Goal: Browse casually: Explore the website without a specific task or goal

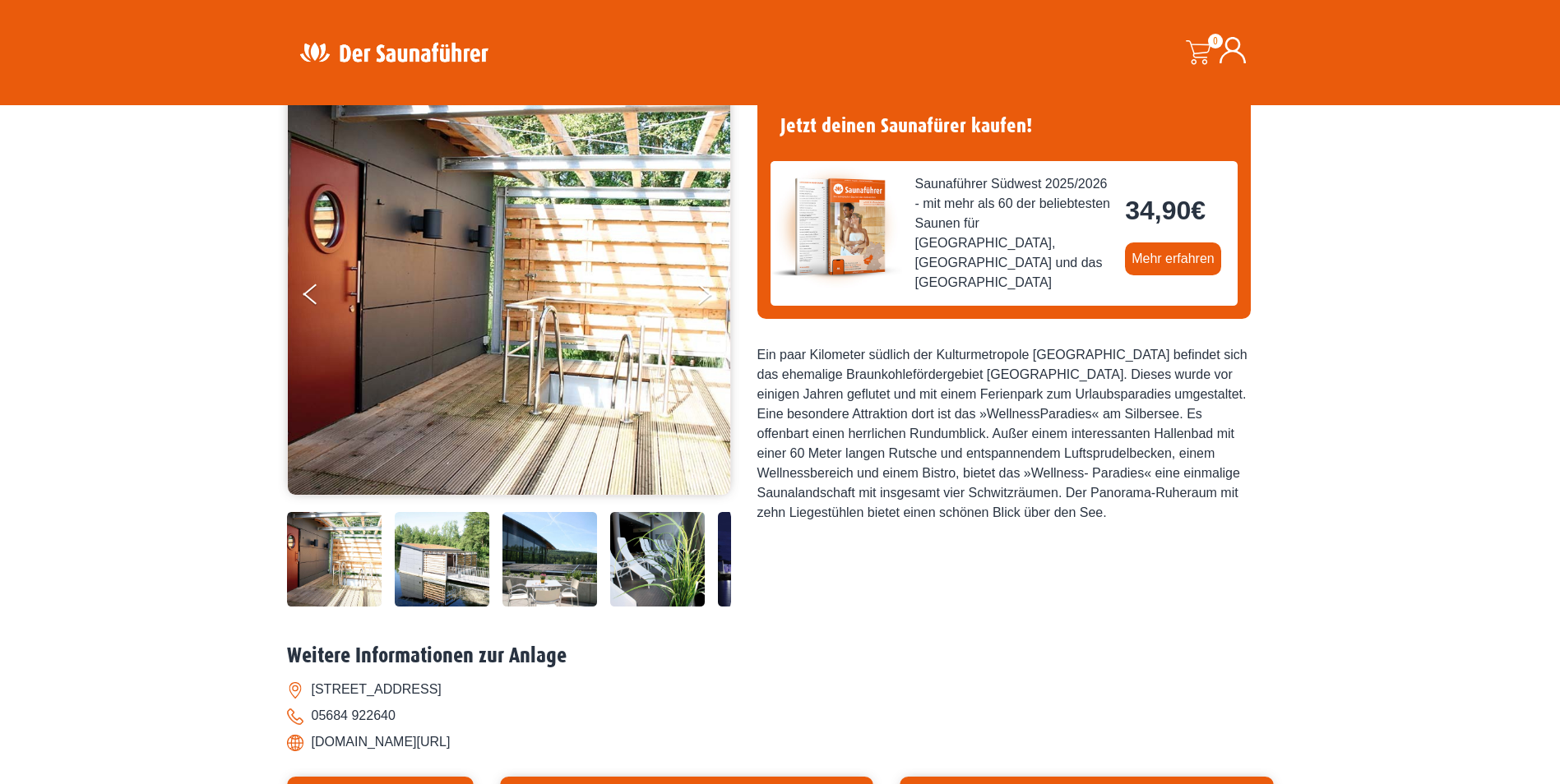
scroll to position [165, 0]
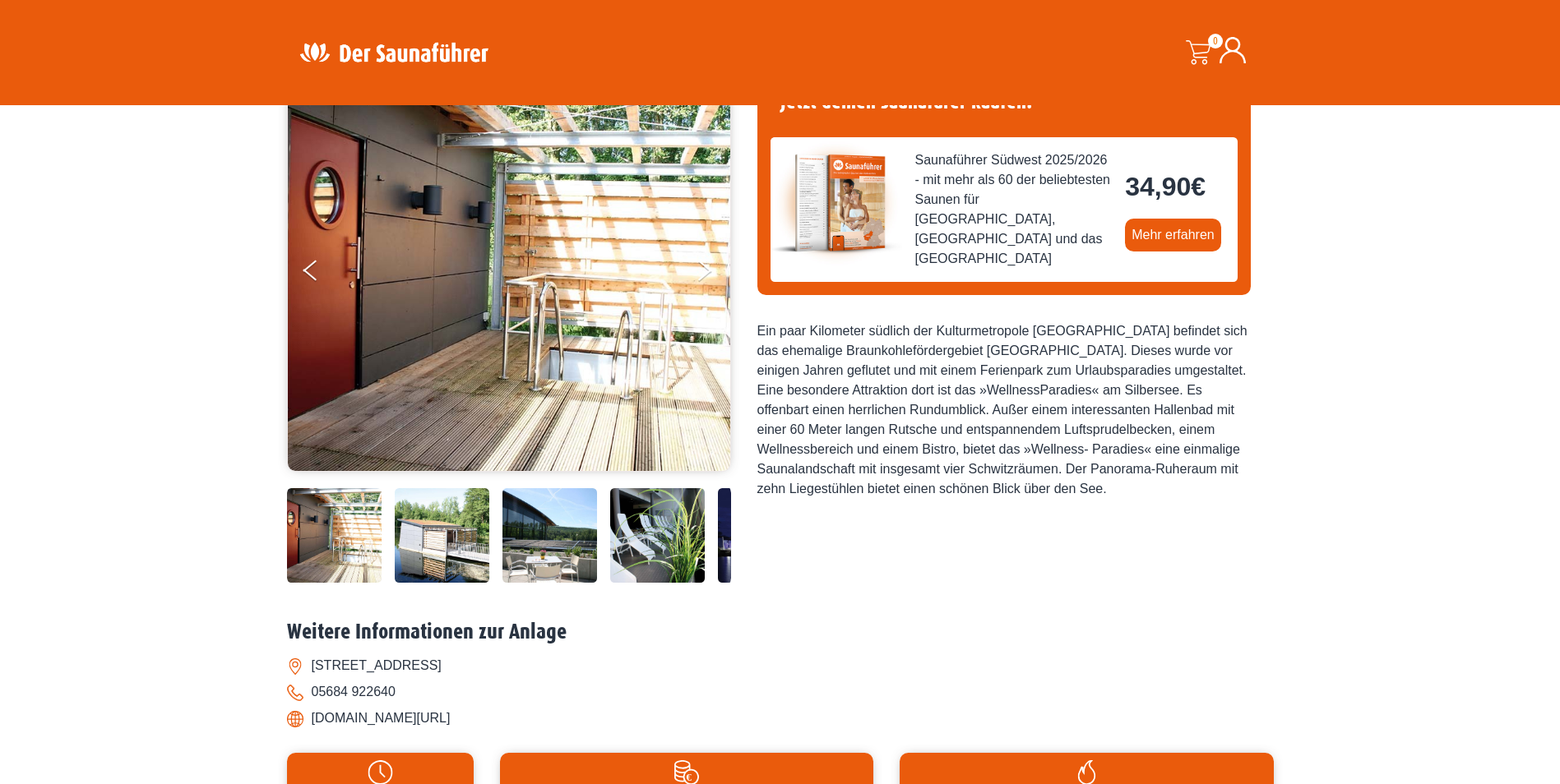
click at [456, 554] on img at bounding box center [442, 536] width 95 height 95
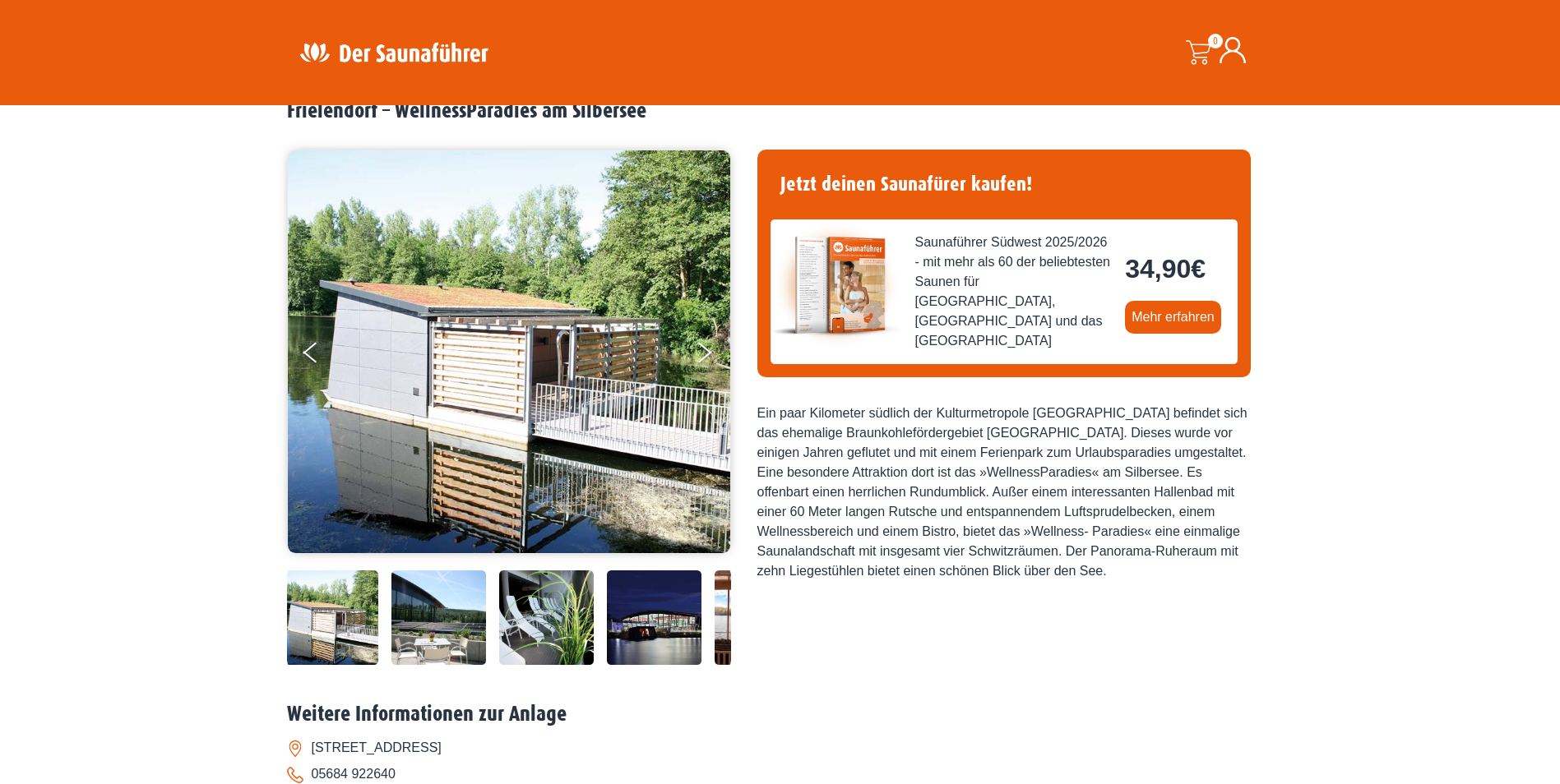
scroll to position [0, 0]
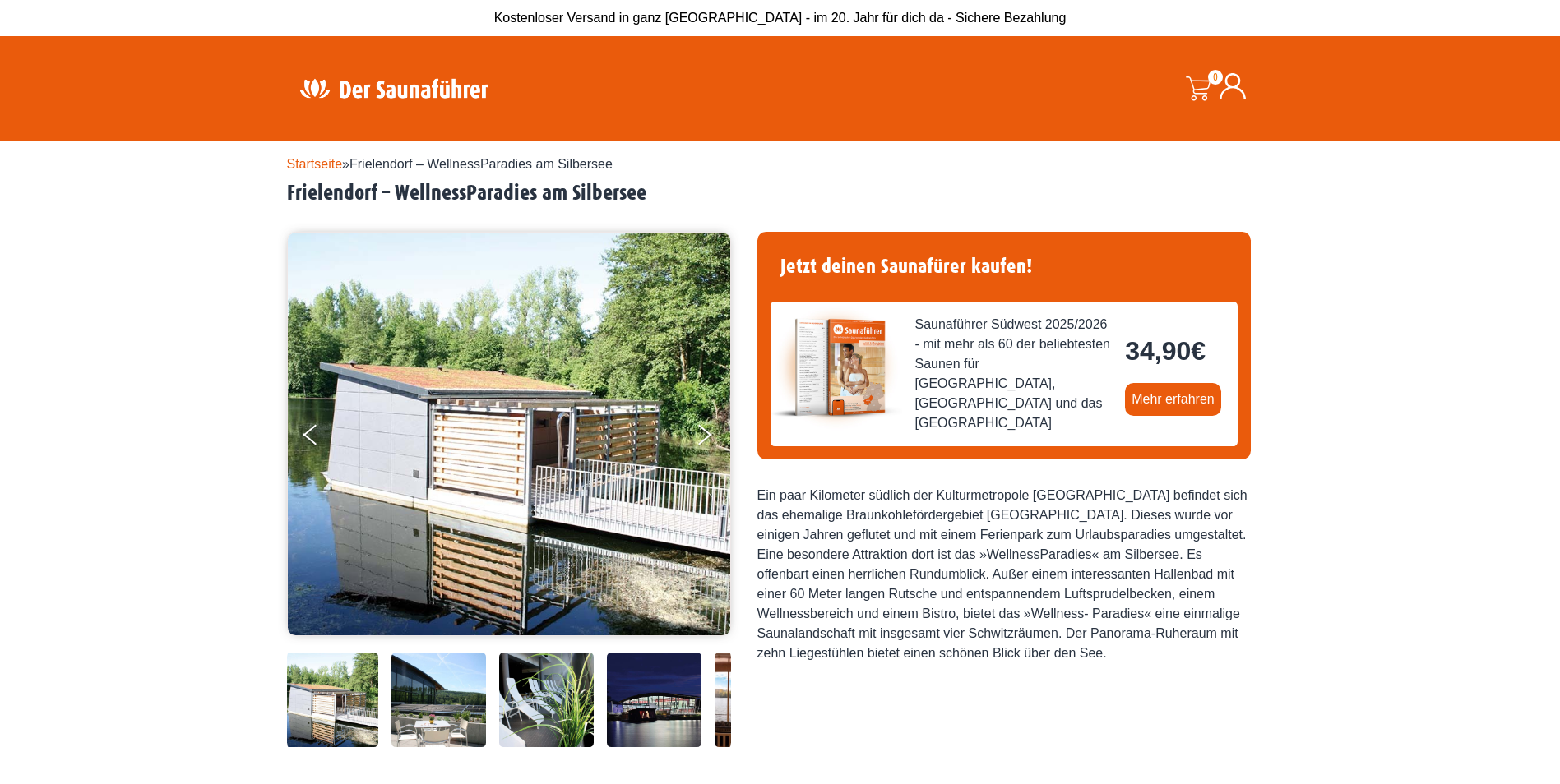
click at [458, 693] on img at bounding box center [439, 701] width 95 height 95
drag, startPoint x: 552, startPoint y: 719, endPoint x: 545, endPoint y: 709, distance: 12.2
click at [550, 717] on img at bounding box center [547, 701] width 95 height 95
click at [694, 710] on img at bounding box center [654, 701] width 95 height 95
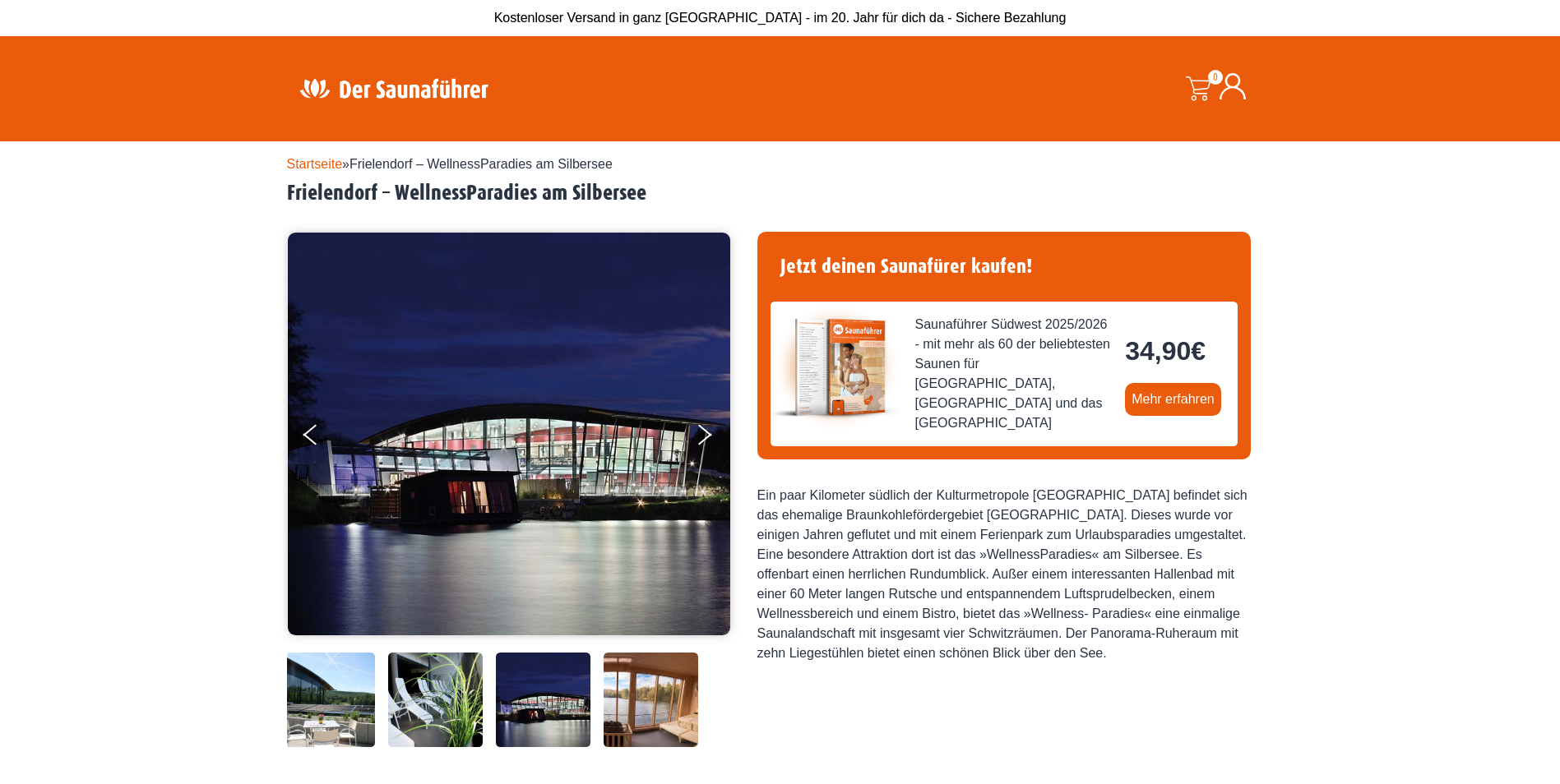
click at [681, 704] on img at bounding box center [651, 701] width 95 height 95
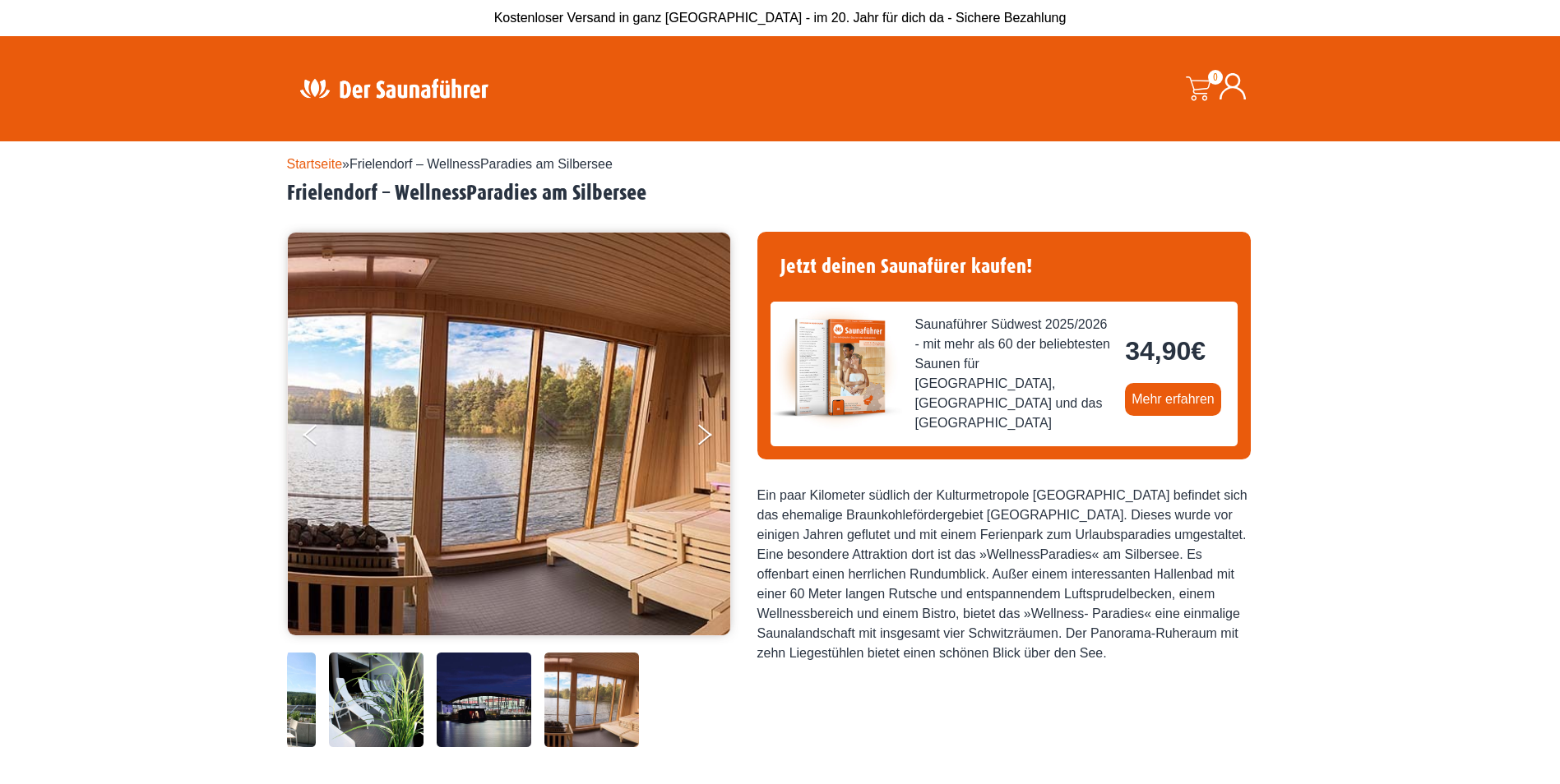
drag, startPoint x: 681, startPoint y: 704, endPoint x: 471, endPoint y: 700, distance: 210.0
click at [471, 700] on div at bounding box center [338, 701] width 666 height 95
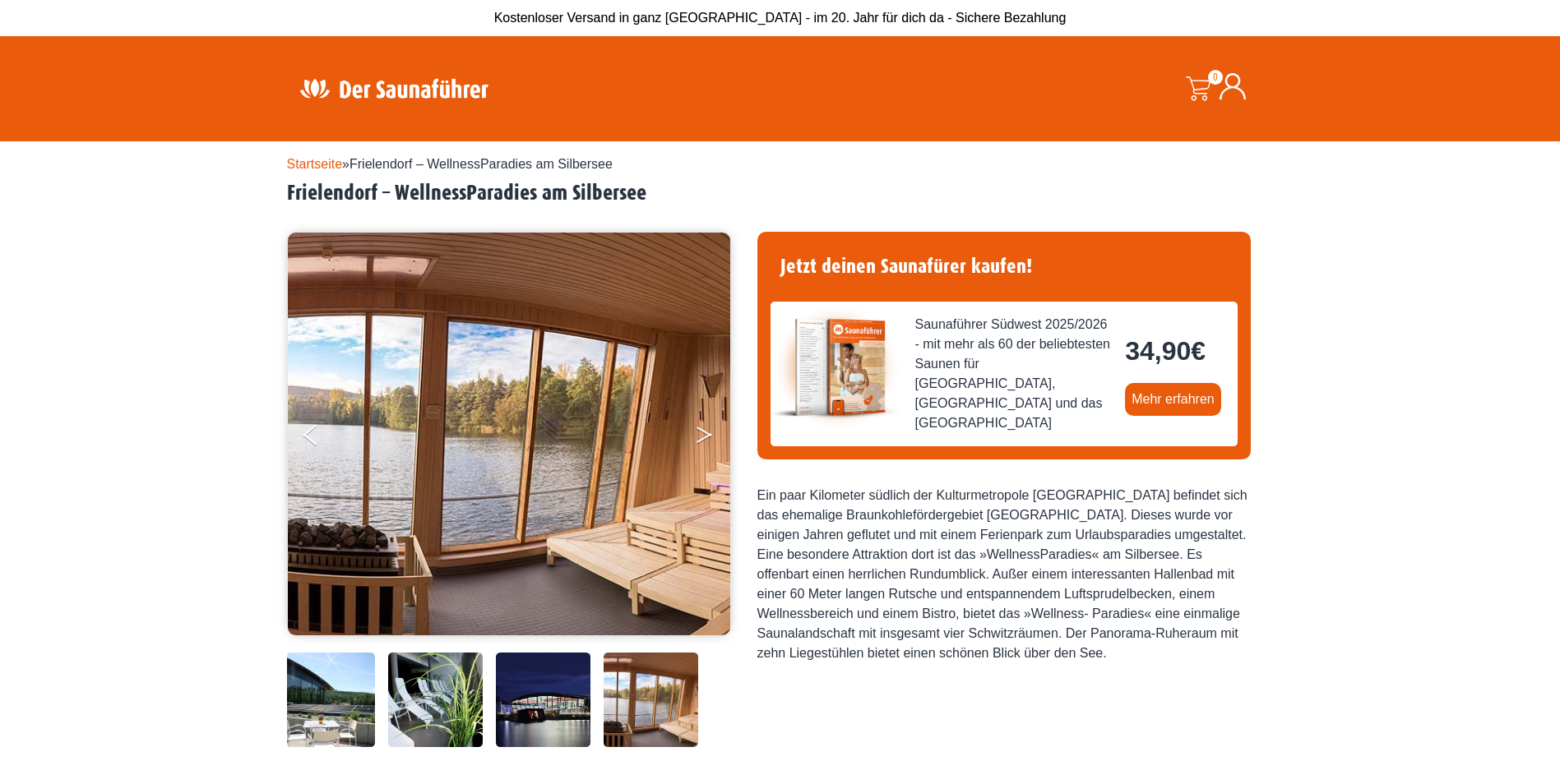
click at [705, 422] on button "Next" at bounding box center [715, 438] width 41 height 41
click at [315, 432] on button "Previous" at bounding box center [324, 438] width 41 height 41
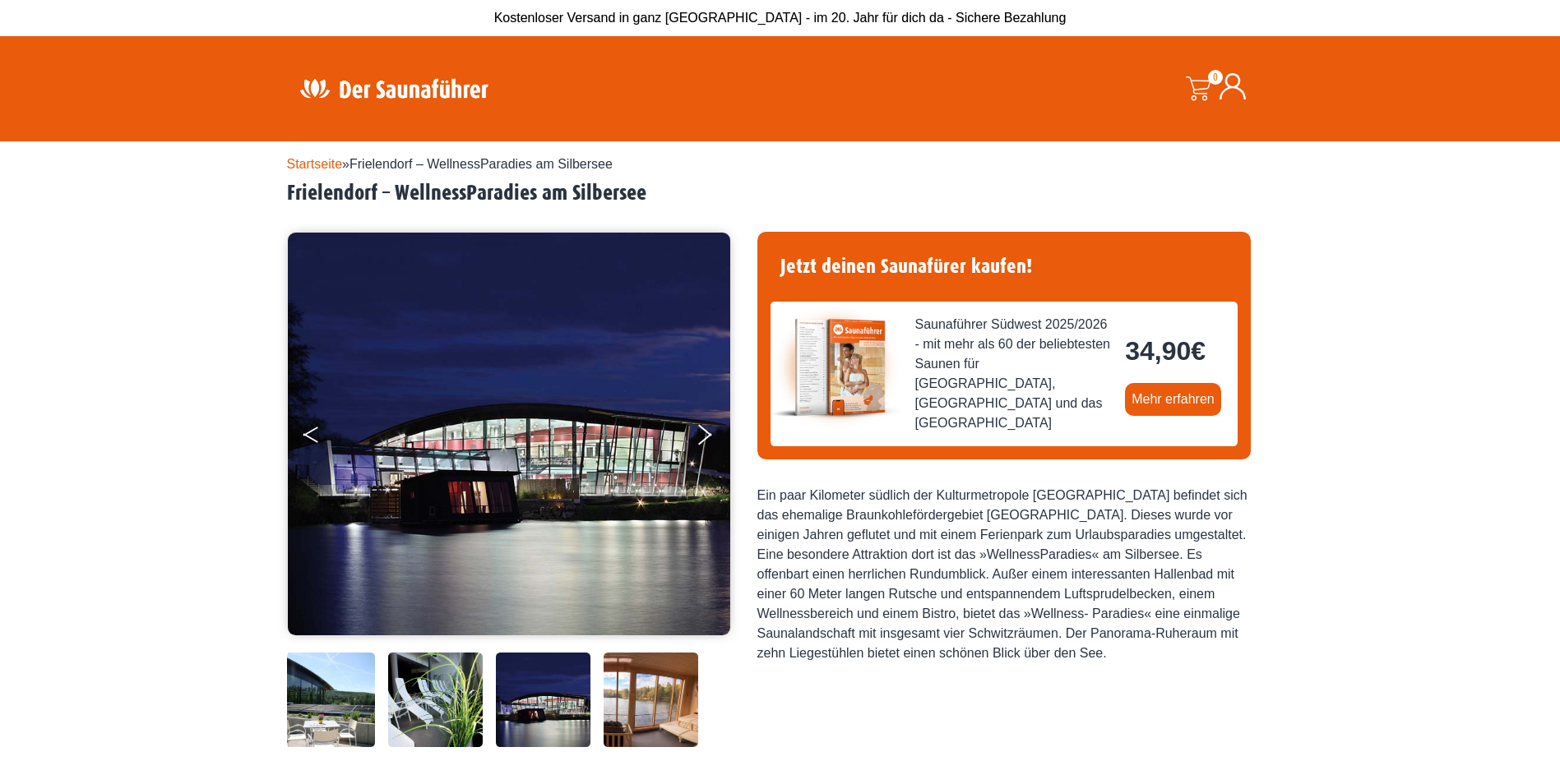
click at [315, 431] on button "Previous" at bounding box center [324, 438] width 41 height 41
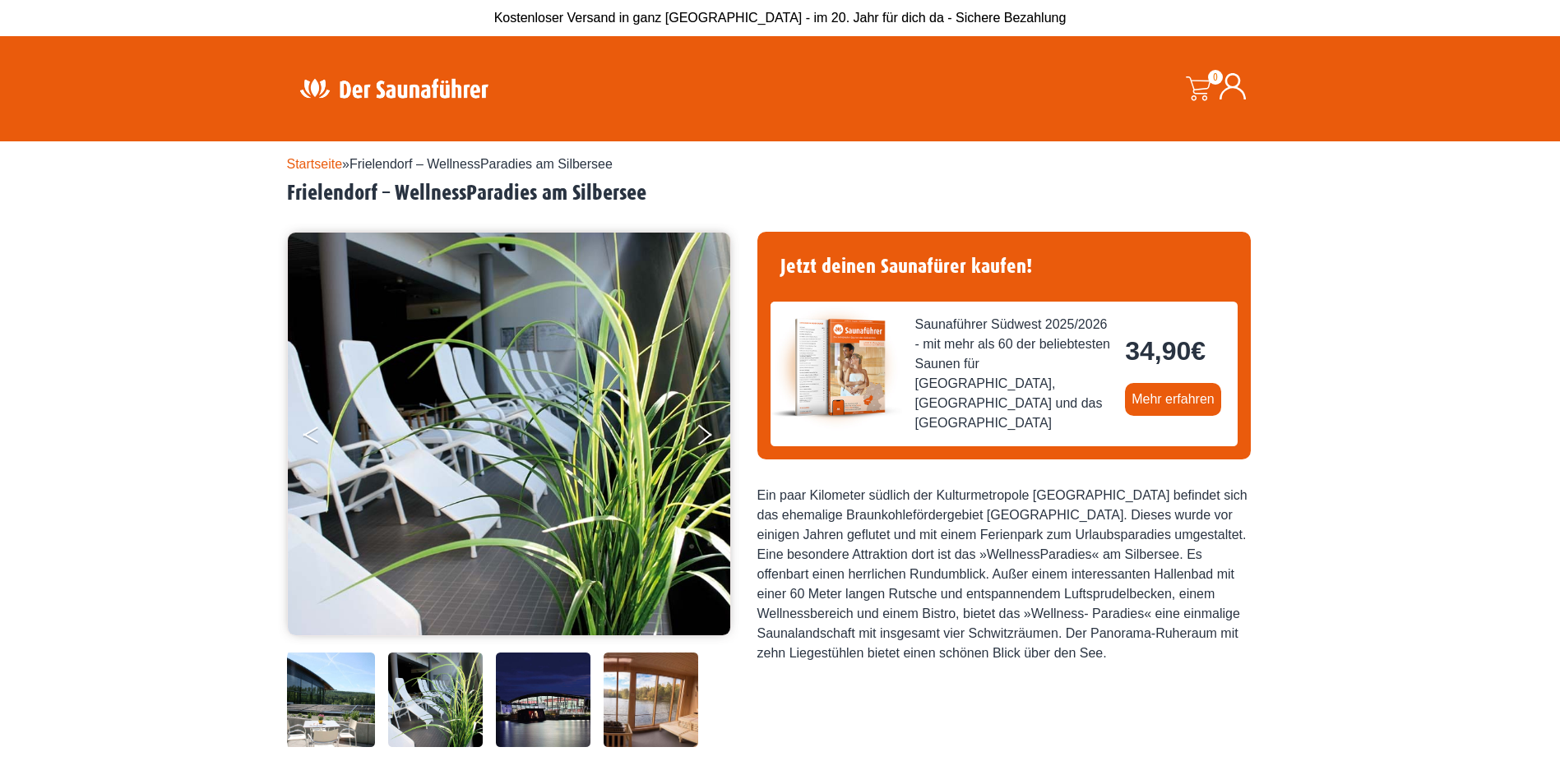
click at [315, 431] on button "Previous" at bounding box center [324, 438] width 41 height 41
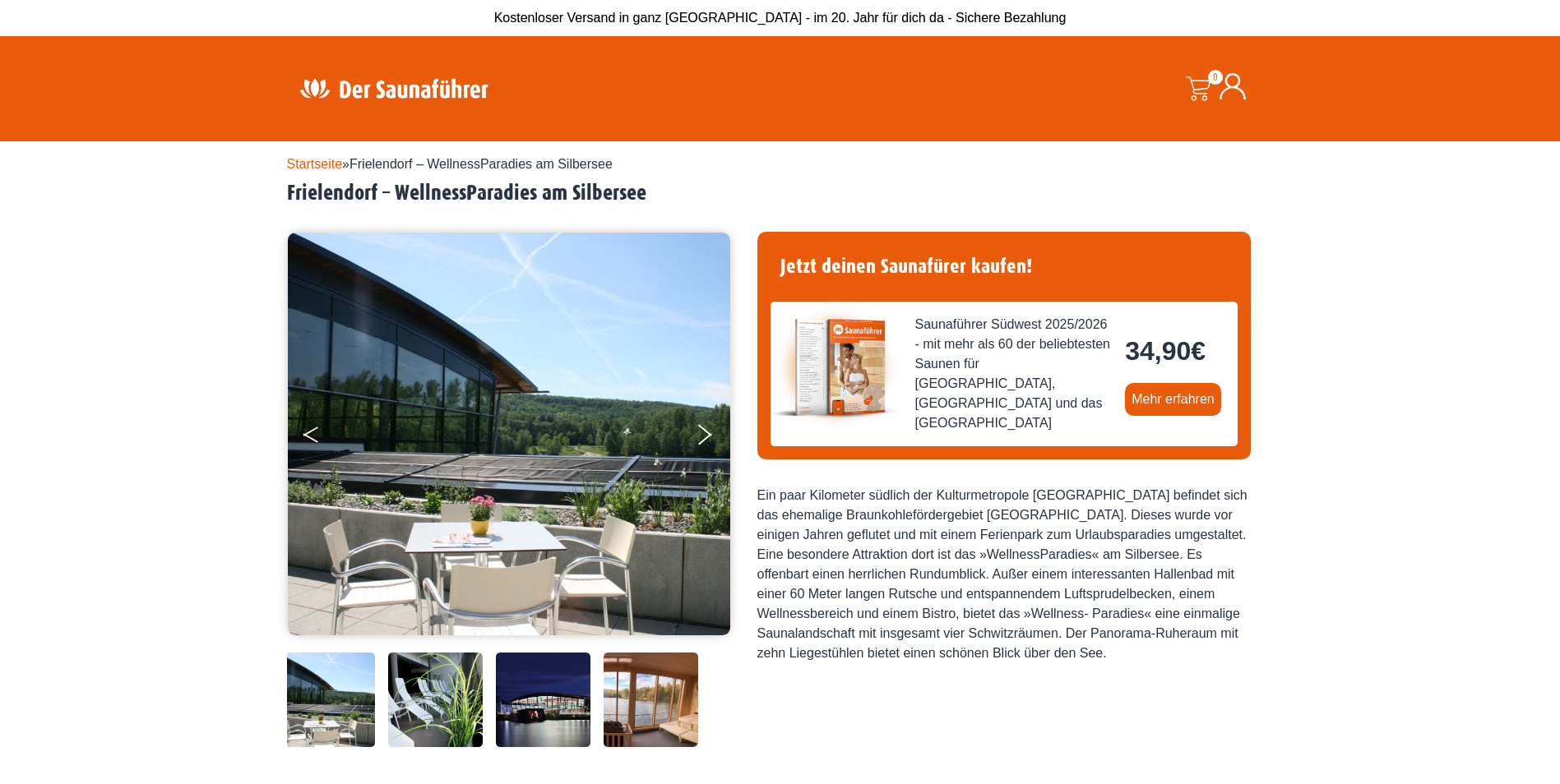
click at [315, 431] on button "Previous" at bounding box center [324, 438] width 41 height 41
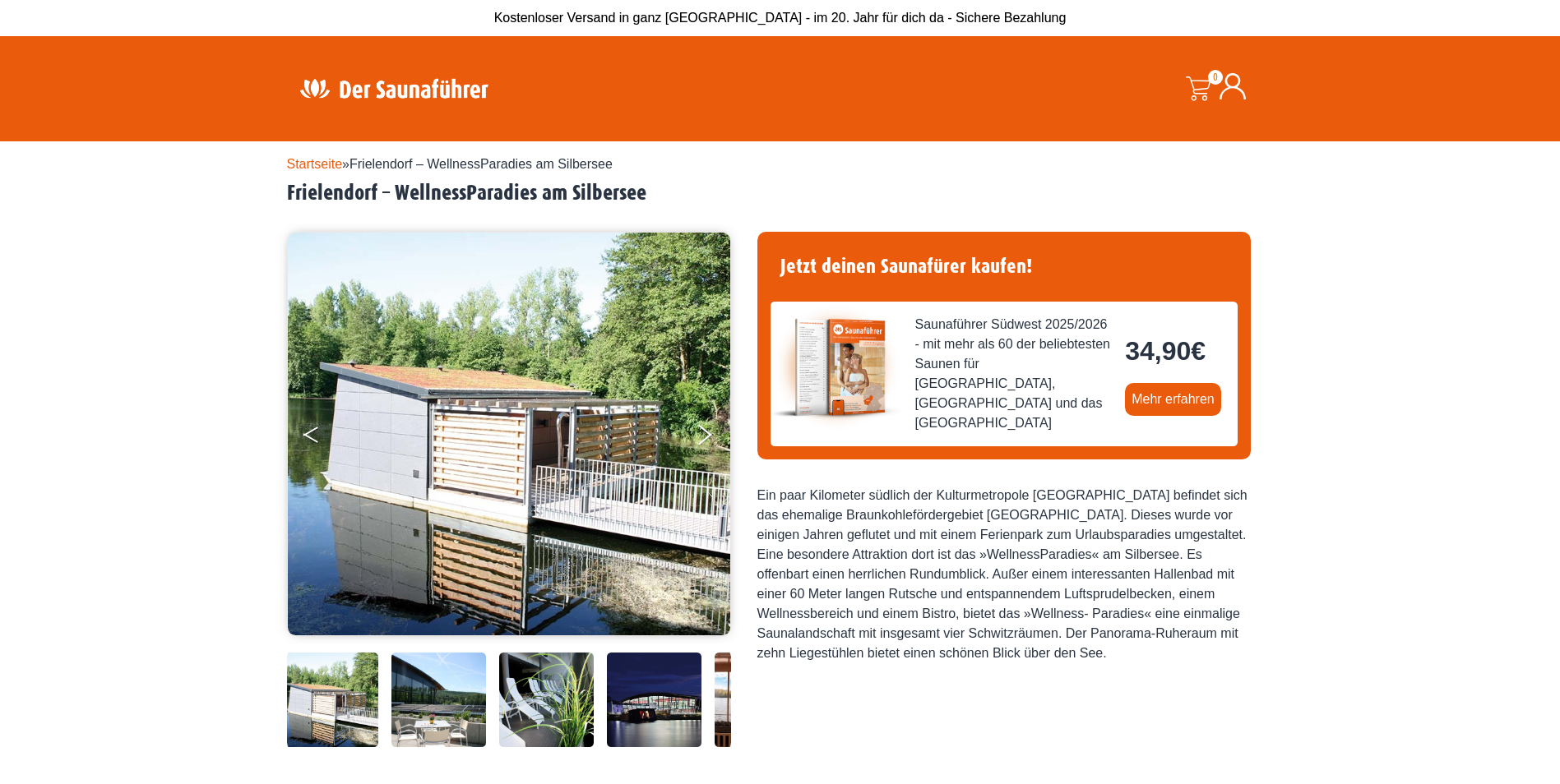
click at [315, 431] on button "Previous" at bounding box center [324, 438] width 41 height 41
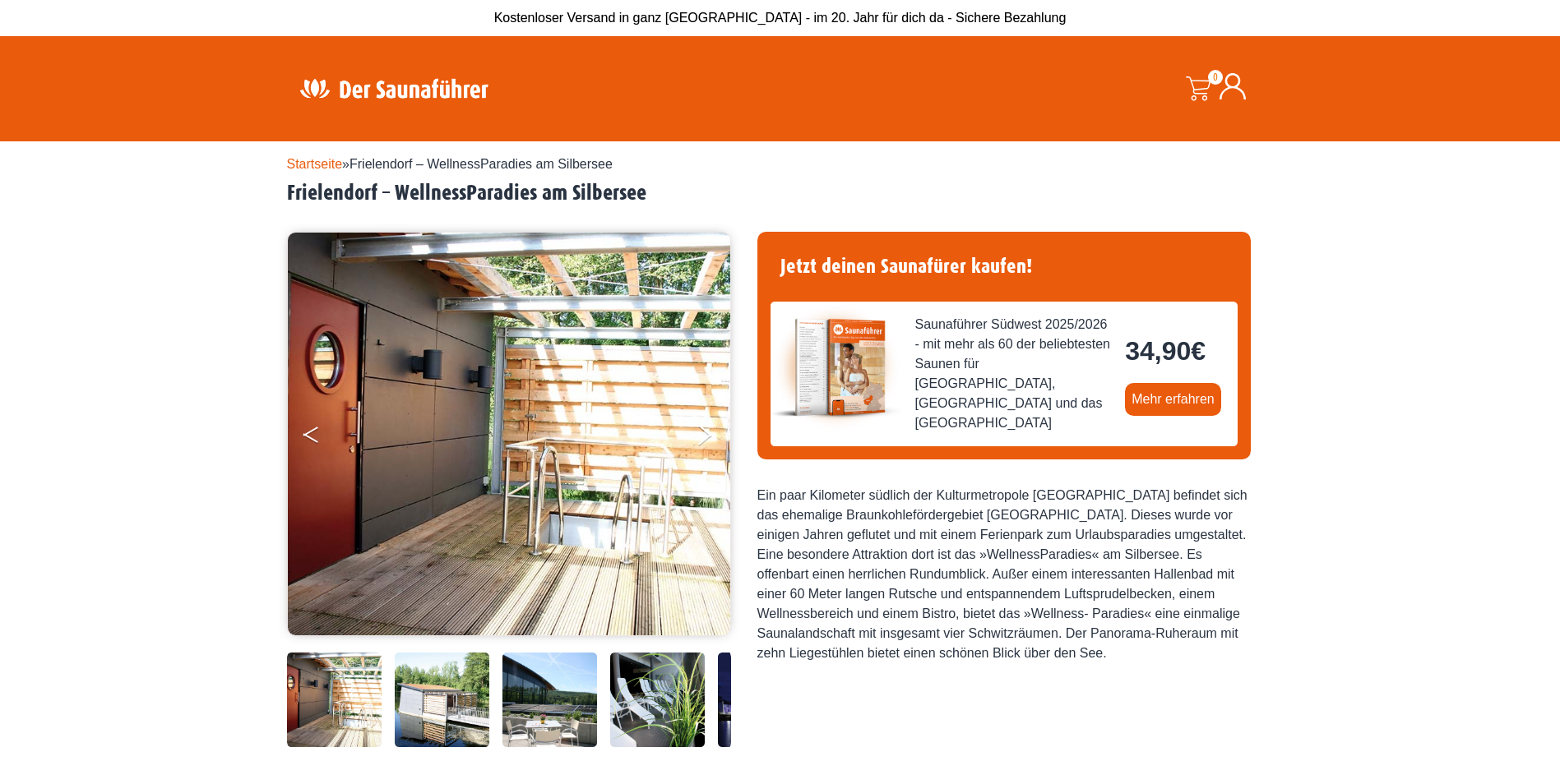
click at [315, 431] on button "Previous" at bounding box center [324, 438] width 41 height 41
